Goal: Task Accomplishment & Management: Manage account settings

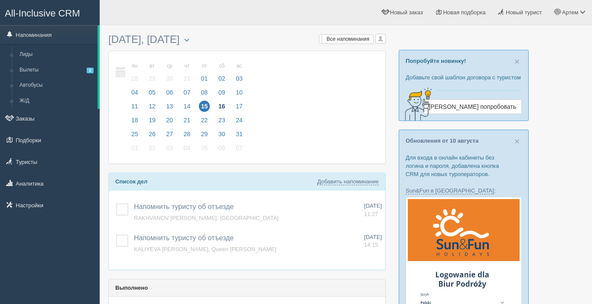
click at [218, 107] on span "16" at bounding box center [221, 106] width 11 height 11
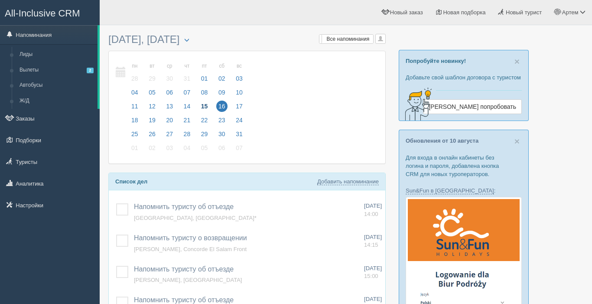
scroll to position [50, 0]
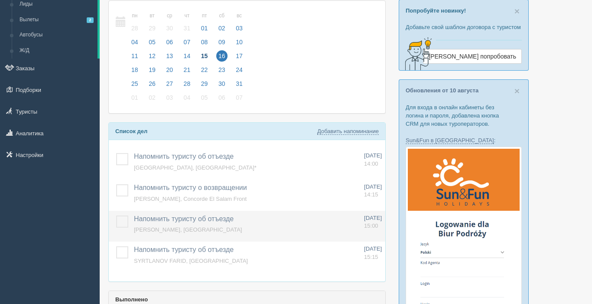
click at [116, 215] on label at bounding box center [116, 215] width 0 height 0
click at [0, 0] on input "checkbox" at bounding box center [0, 0] width 0 height 0
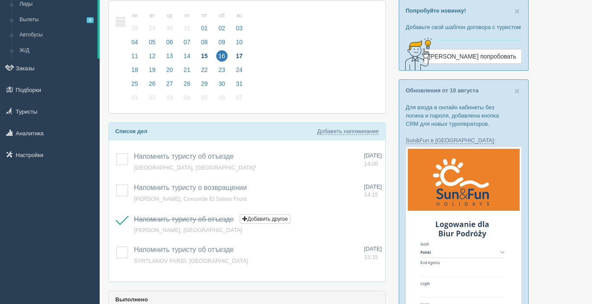
click at [236, 54] on span "17" at bounding box center [239, 55] width 11 height 11
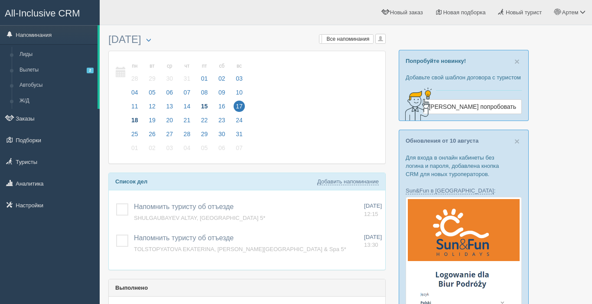
click at [136, 121] on span "18" at bounding box center [134, 119] width 11 height 11
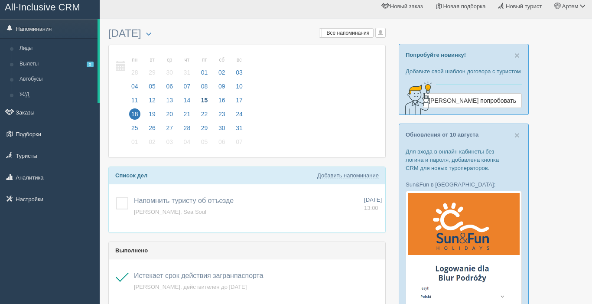
scroll to position [7, 0]
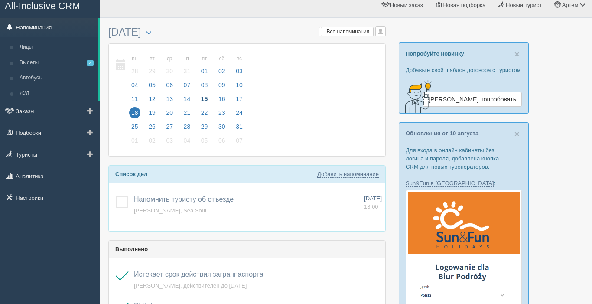
click at [30, 29] on link "Напоминания" at bounding box center [48, 27] width 97 height 19
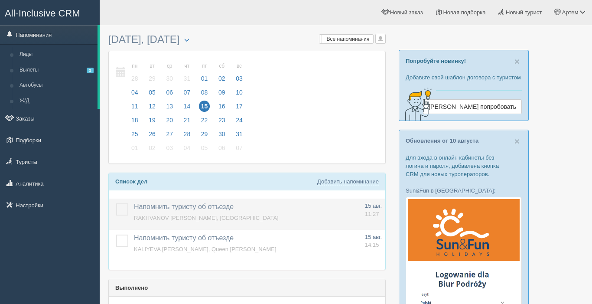
click at [116, 203] on label at bounding box center [116, 203] width 0 height 0
click at [0, 0] on input "checkbox" at bounding box center [0, 0] width 0 height 0
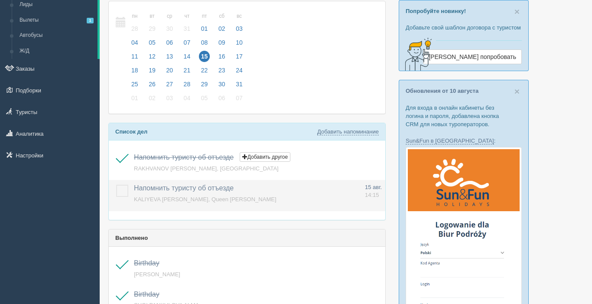
scroll to position [52, 0]
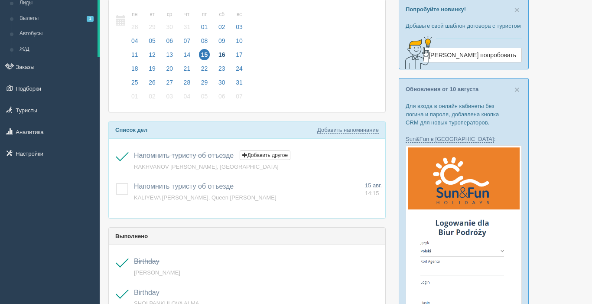
click at [220, 53] on span "16" at bounding box center [221, 54] width 11 height 11
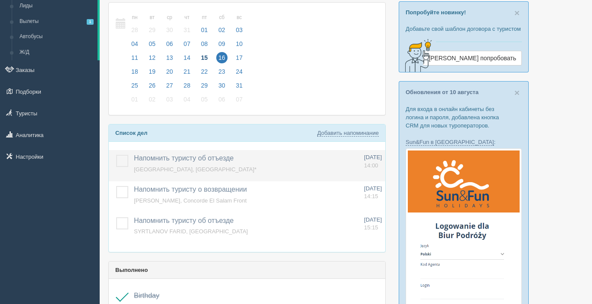
scroll to position [50, 0]
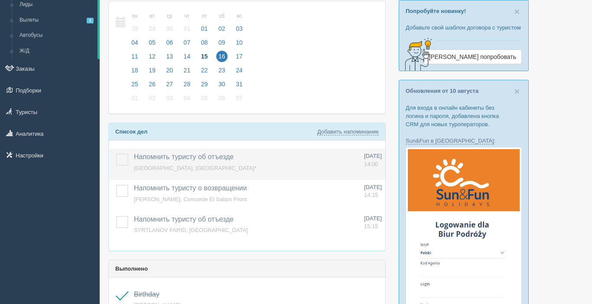
click at [116, 153] on label at bounding box center [116, 153] width 0 height 0
click at [0, 0] on input "checkbox" at bounding box center [0, 0] width 0 height 0
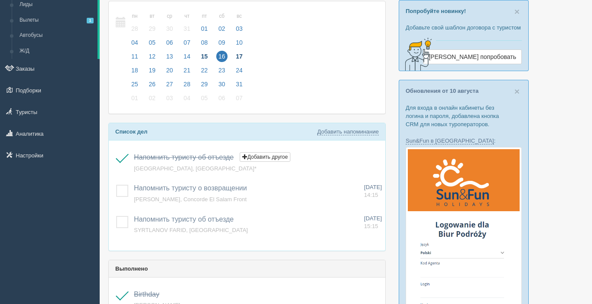
click at [237, 56] on span "17" at bounding box center [239, 56] width 11 height 11
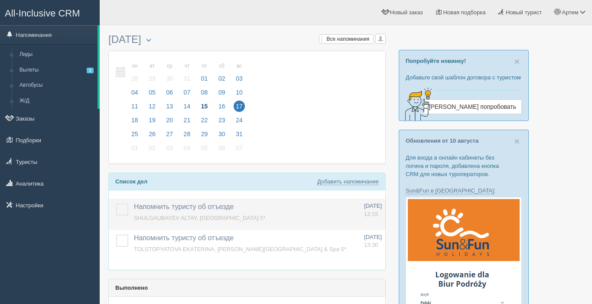
click at [116, 203] on label at bounding box center [116, 203] width 0 height 0
click at [0, 0] on input "checkbox" at bounding box center [0, 0] width 0 height 0
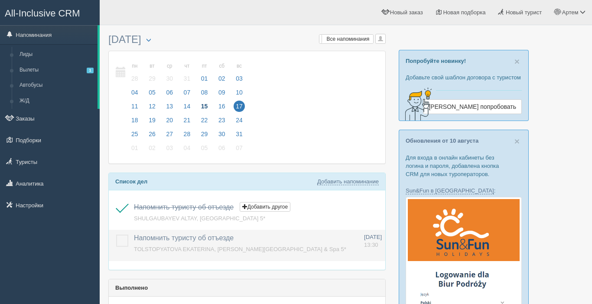
click at [116, 234] on label at bounding box center [116, 234] width 0 height 0
click at [0, 0] on input "checkbox" at bounding box center [0, 0] width 0 height 0
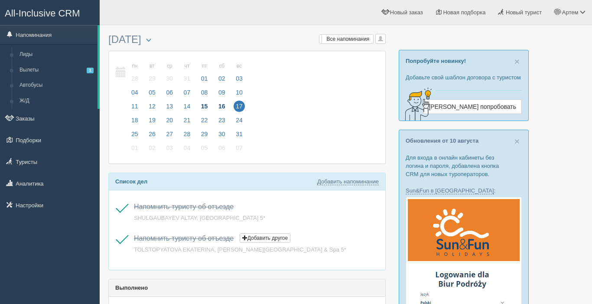
click at [221, 107] on span "16" at bounding box center [221, 106] width 11 height 11
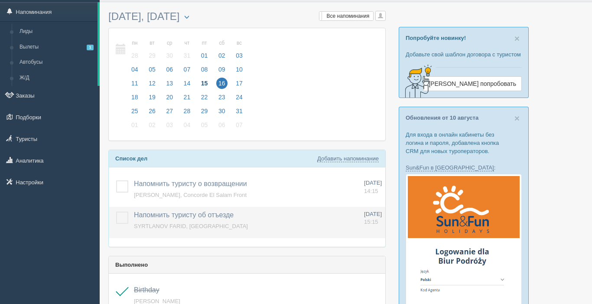
scroll to position [23, 0]
drag, startPoint x: 123, startPoint y: 217, endPoint x: 137, endPoint y: 210, distance: 15.3
click at [116, 211] on label at bounding box center [116, 211] width 0 height 0
click at [0, 0] on input "checkbox" at bounding box center [0, 0] width 0 height 0
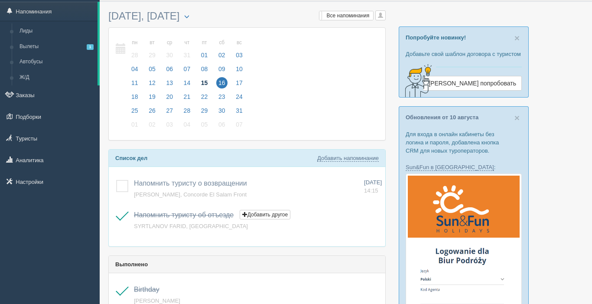
click at [203, 81] on span "15" at bounding box center [204, 82] width 11 height 11
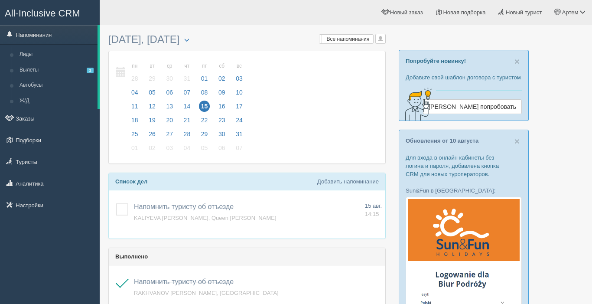
scroll to position [23, 0]
